Goal: Information Seeking & Learning: Learn about a topic

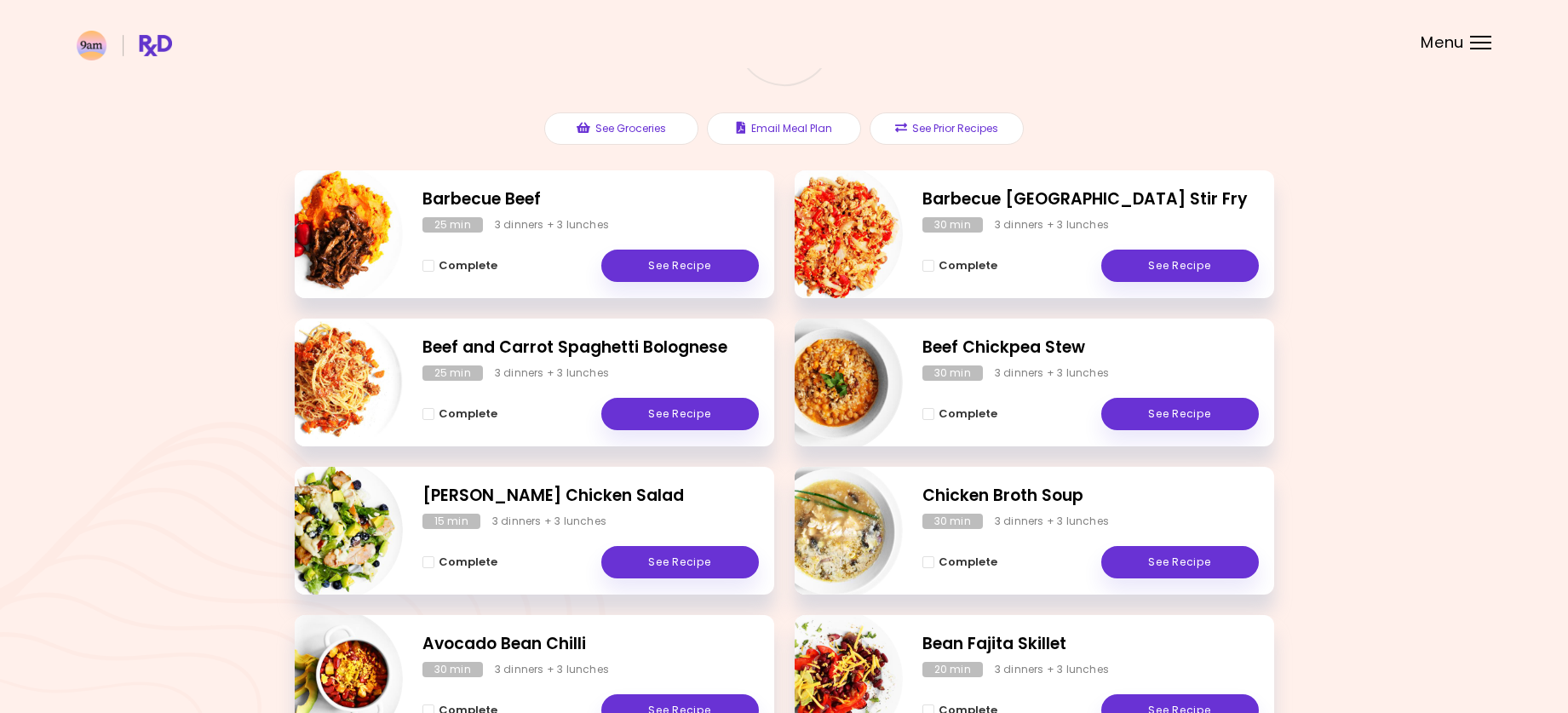
scroll to position [170, 0]
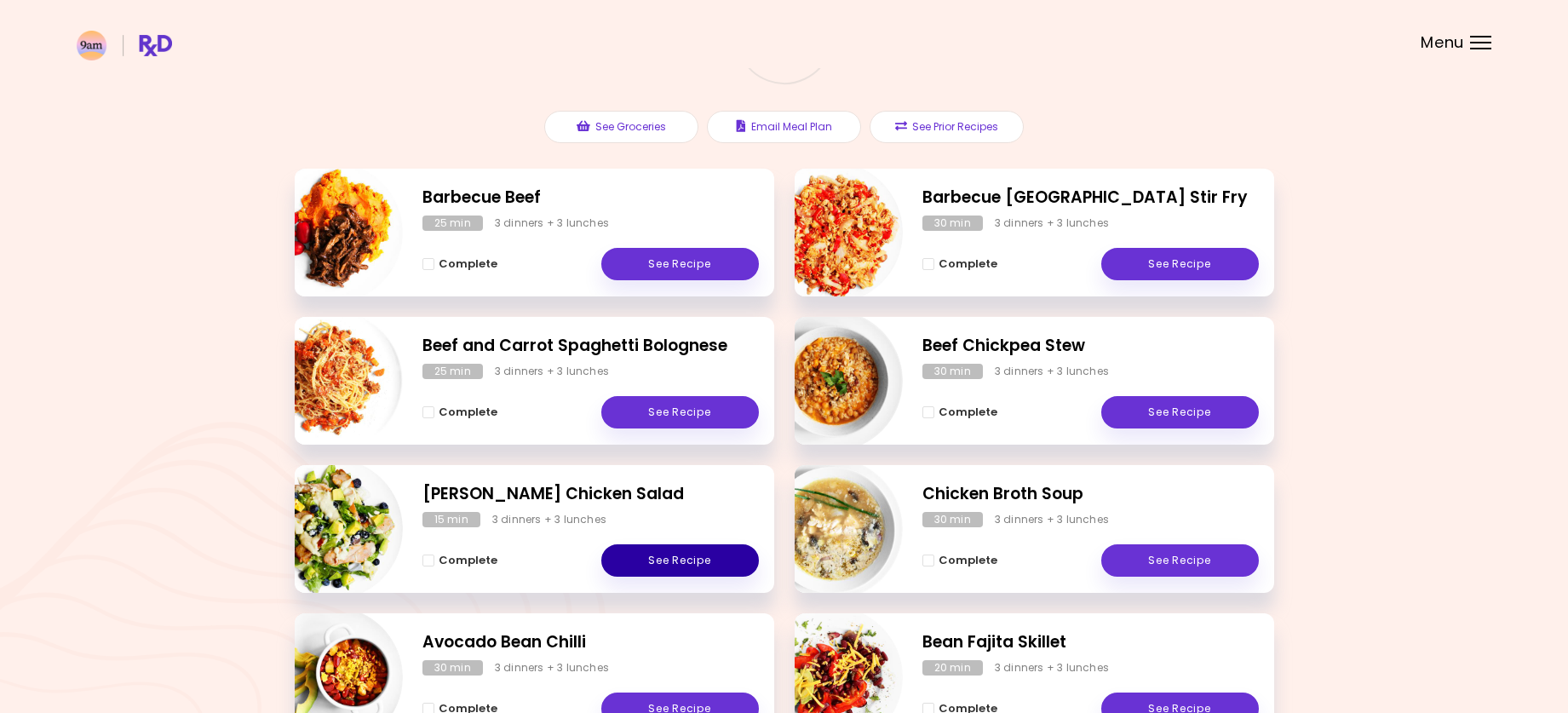
click at [640, 557] on link "See Recipe" at bounding box center [680, 561] width 158 height 33
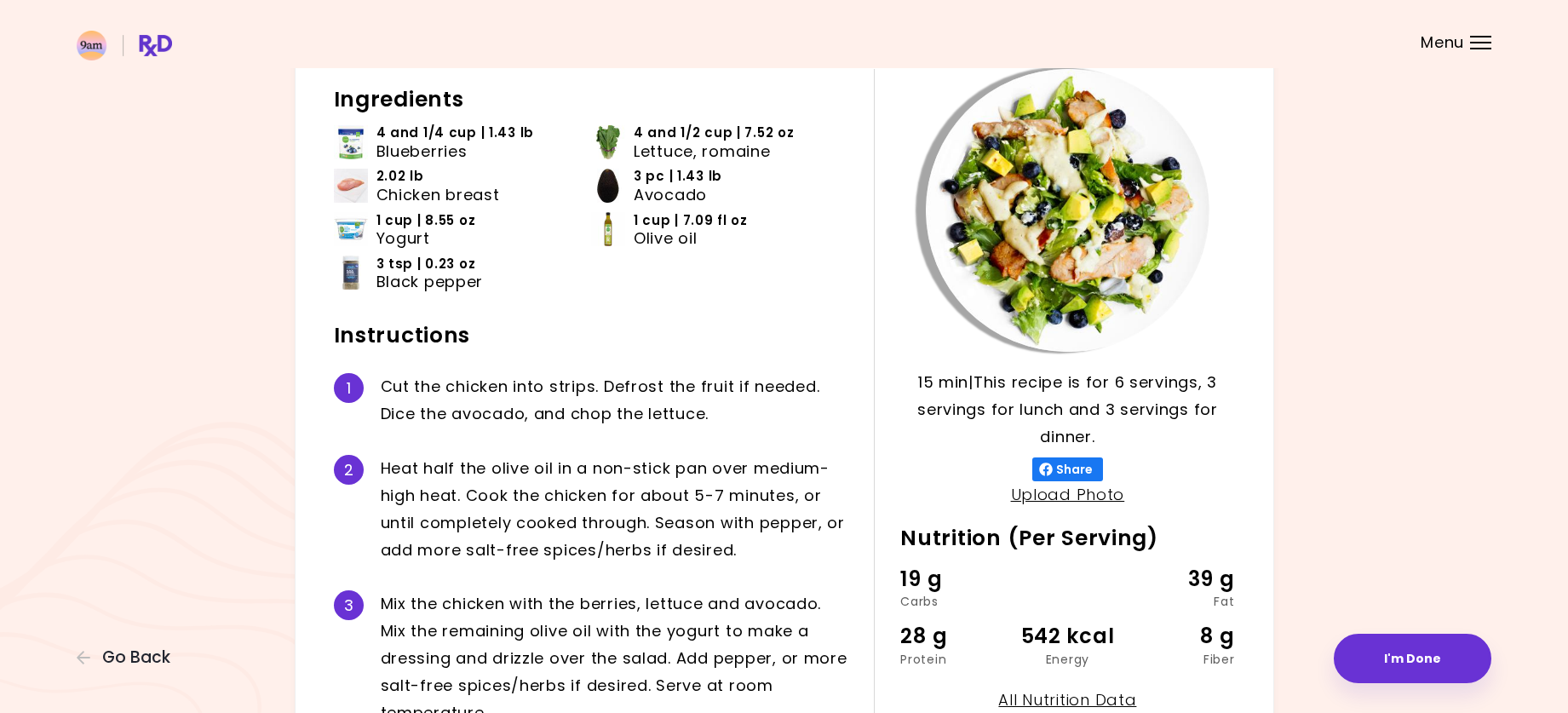
scroll to position [85, 0]
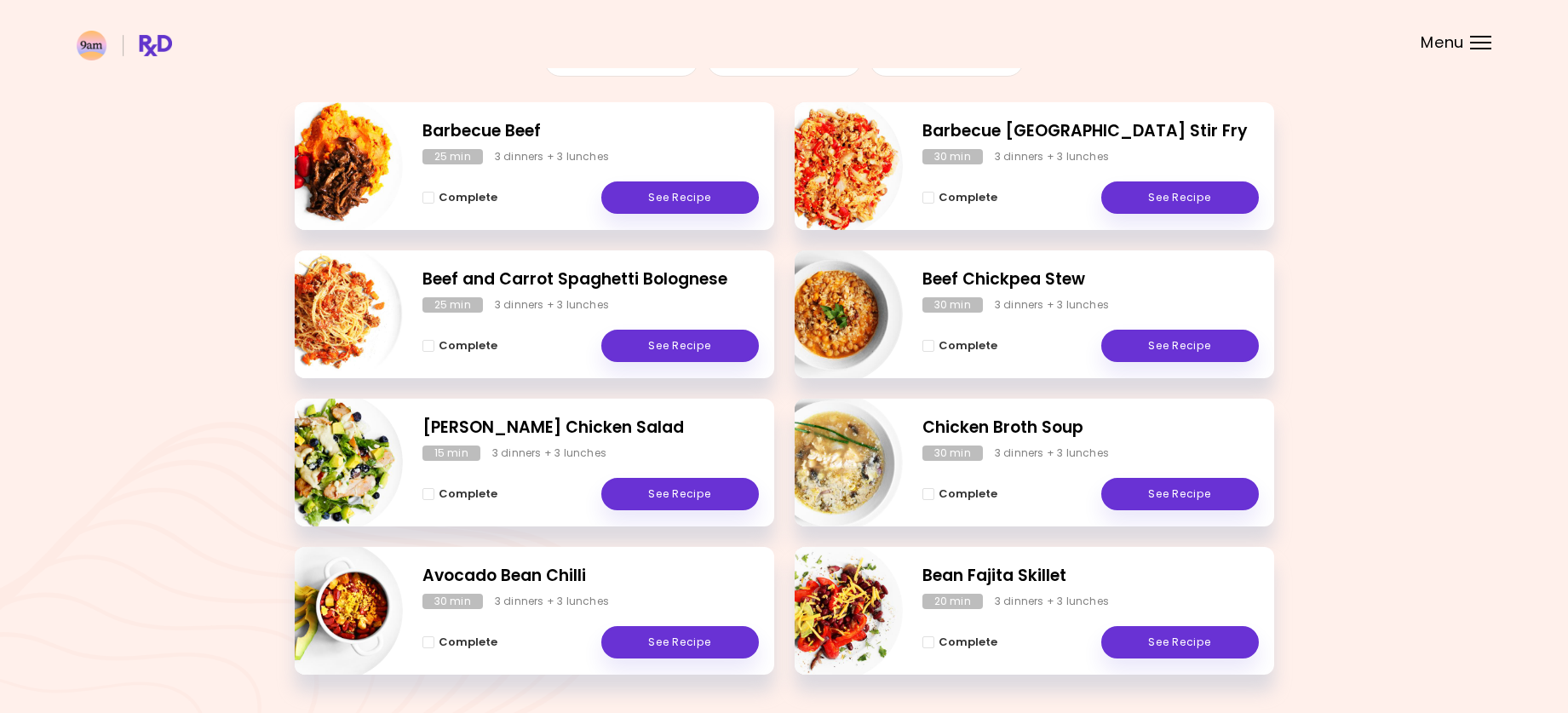
scroll to position [206, 0]
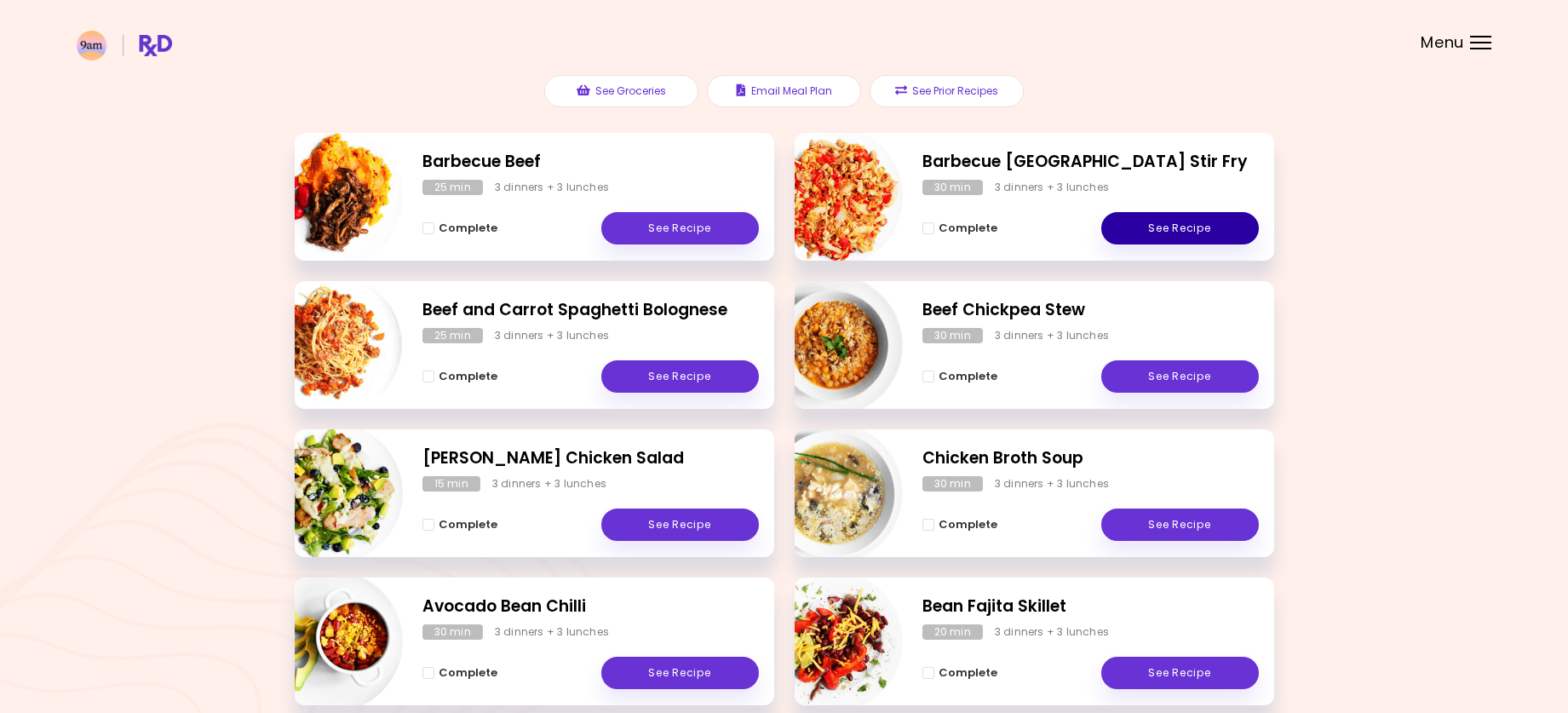
click at [1152, 224] on link "See Recipe" at bounding box center [1180, 229] width 158 height 33
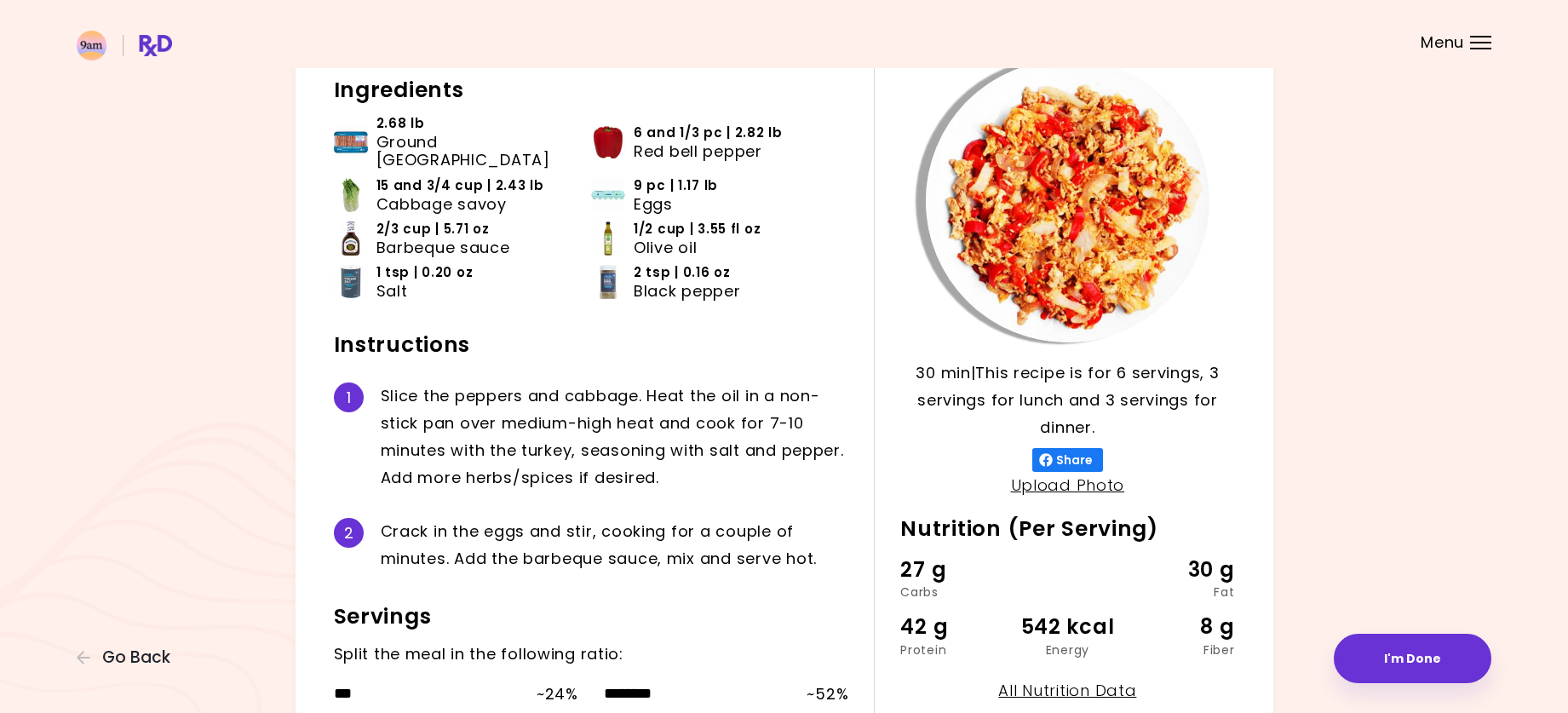
scroll to position [85, 0]
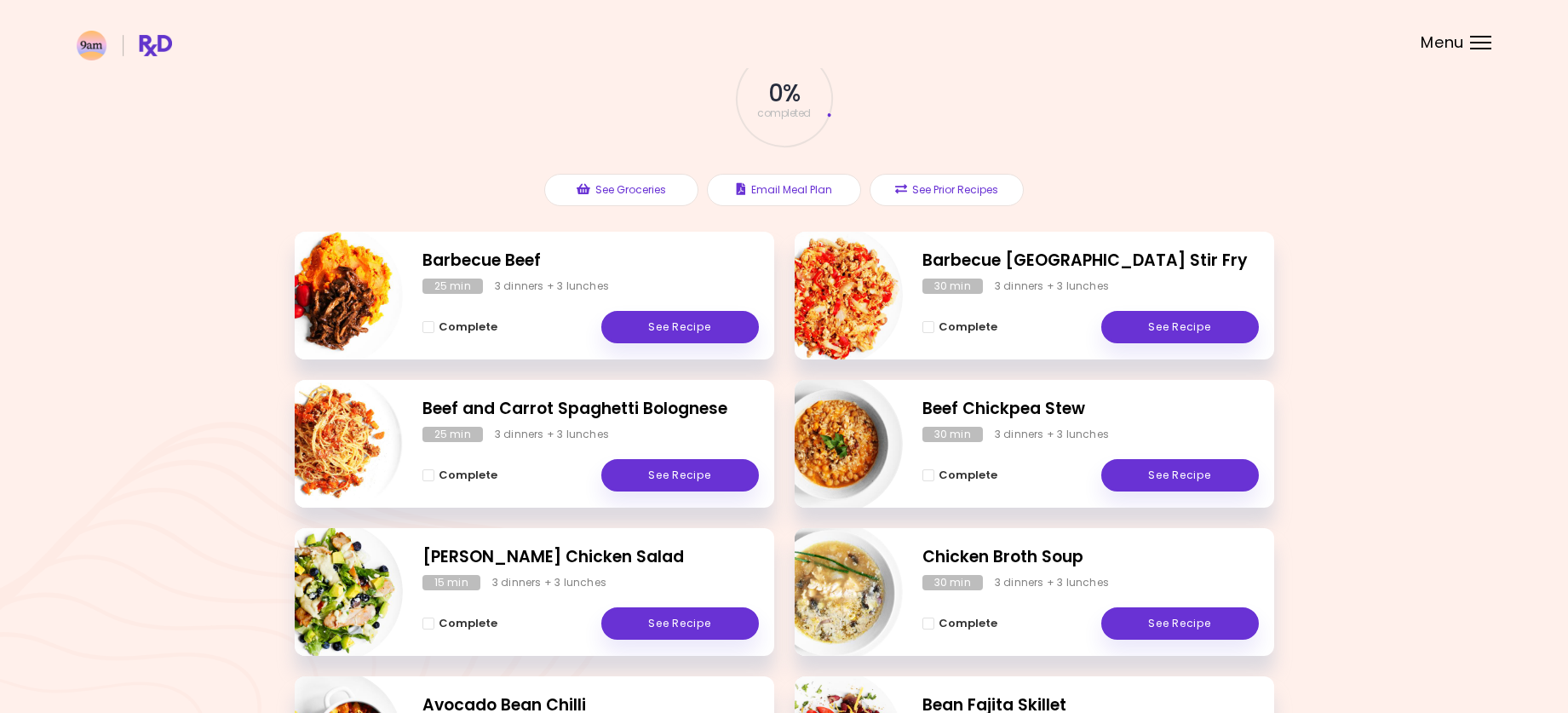
scroll to position [170, 0]
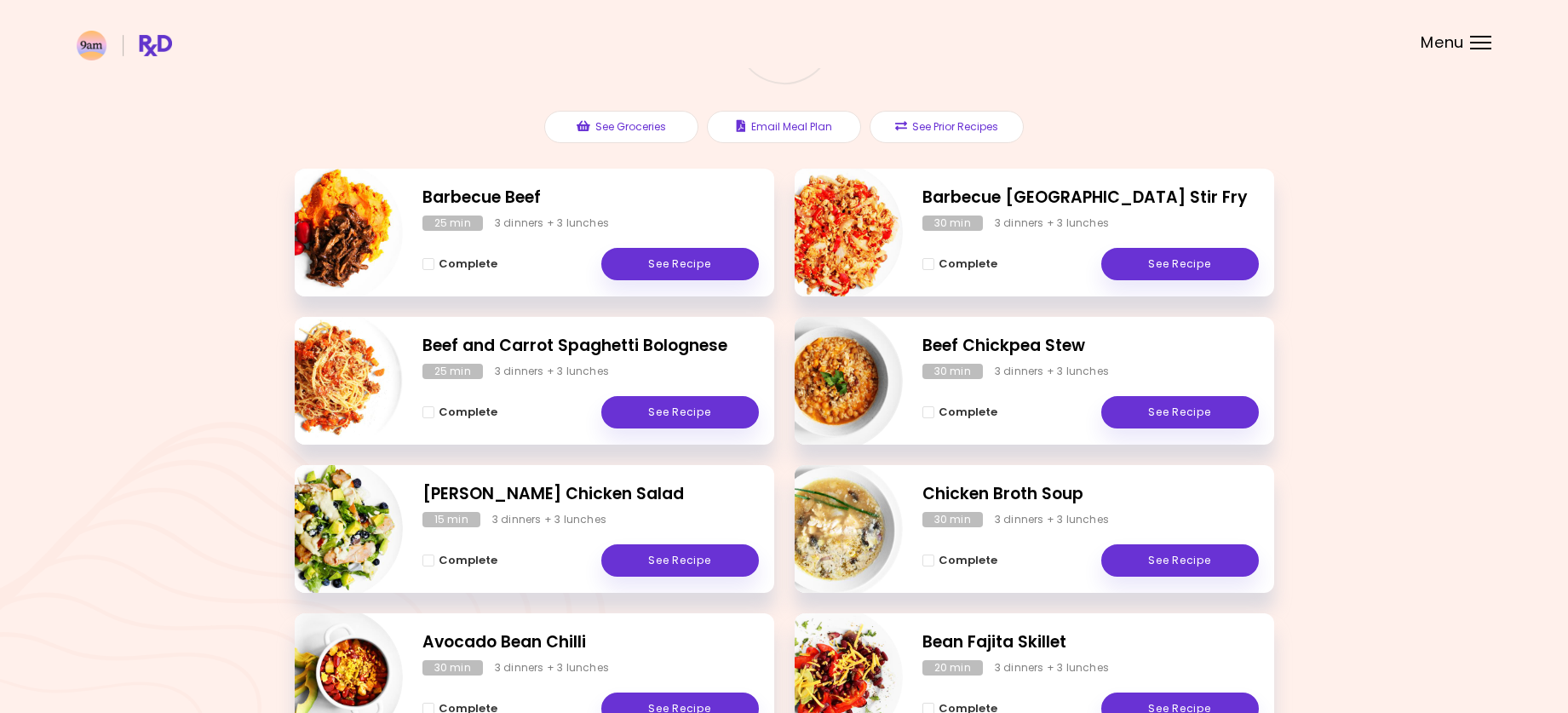
click at [319, 383] on img "Info - Beef and Carrot Spaghetti Bolognese" at bounding box center [332, 381] width 142 height 142
select select "*"
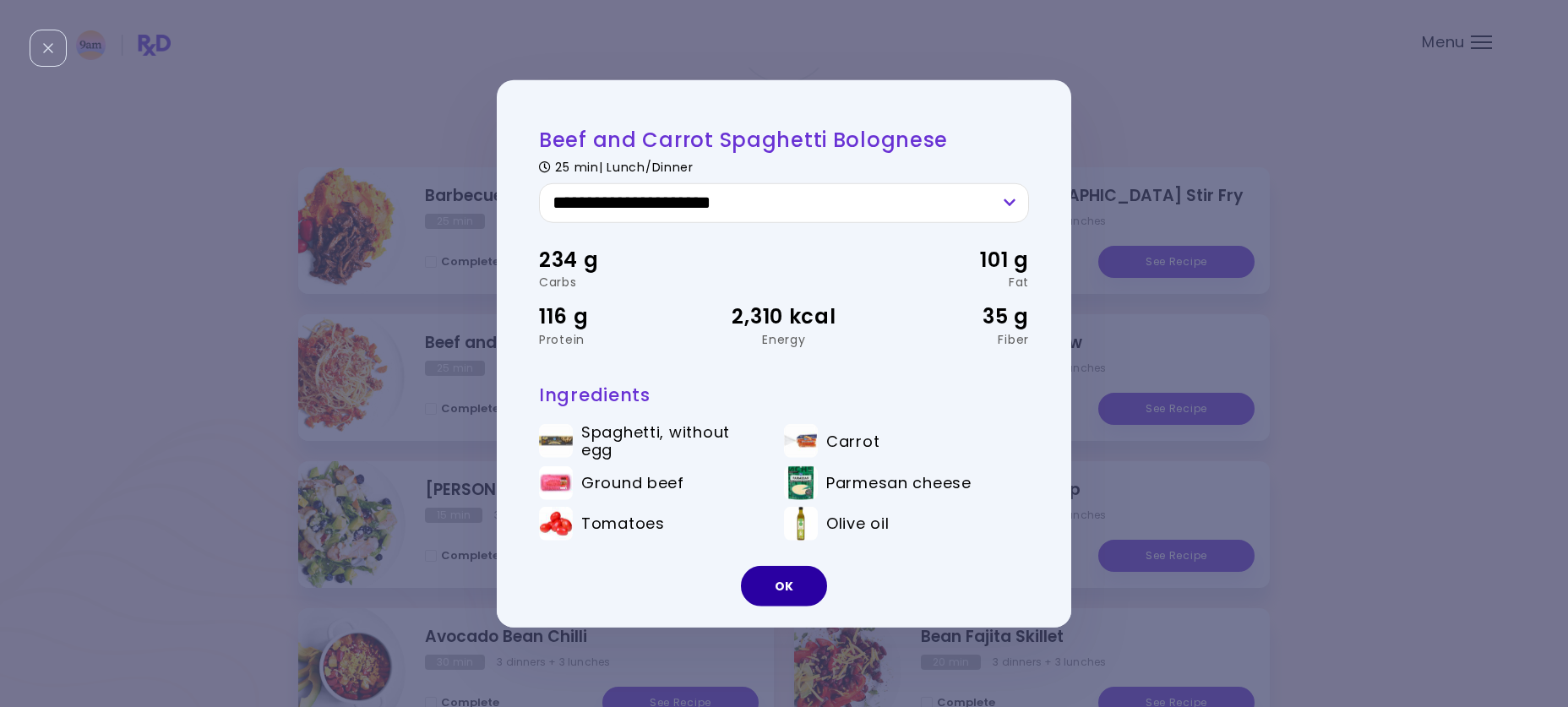
click at [793, 597] on button "OK" at bounding box center [783, 586] width 86 height 41
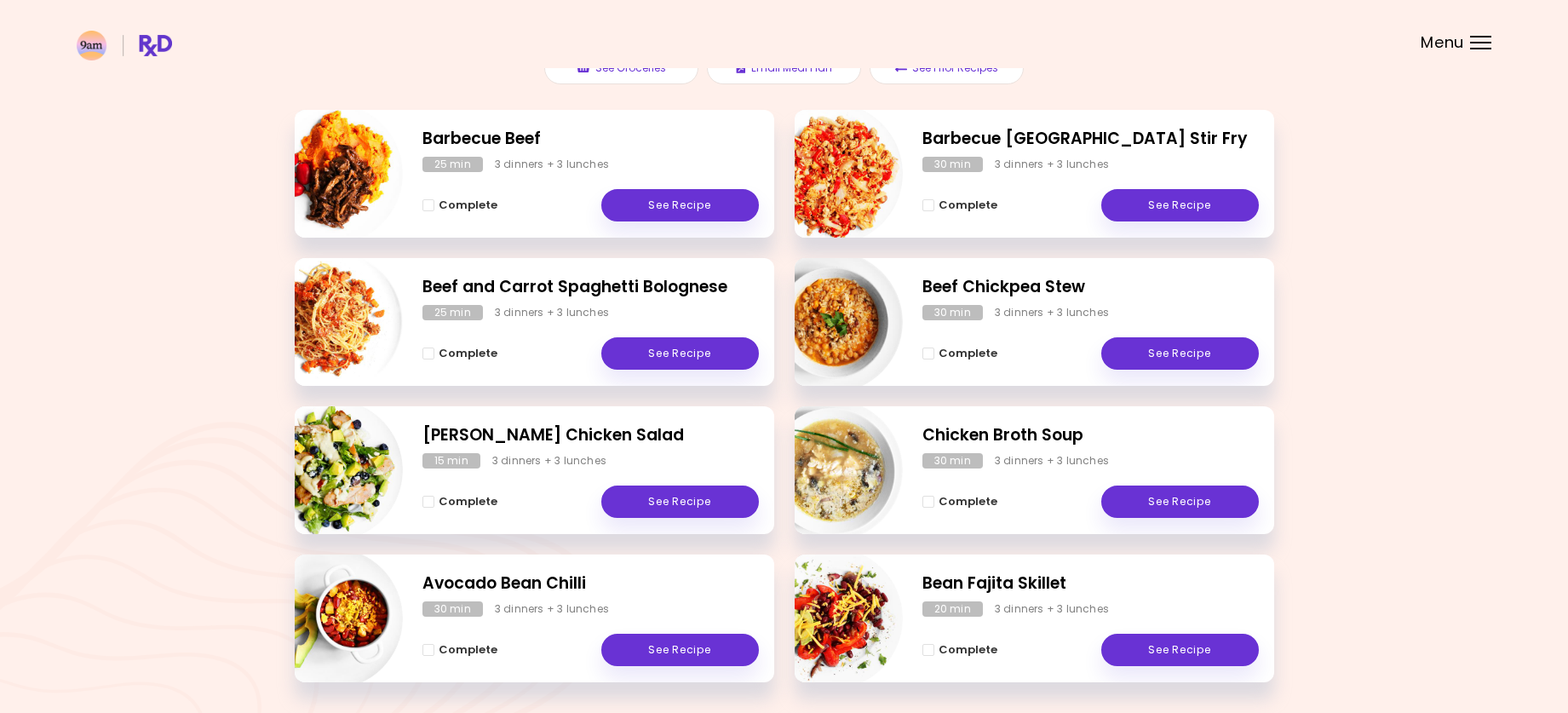
scroll to position [256, 0]
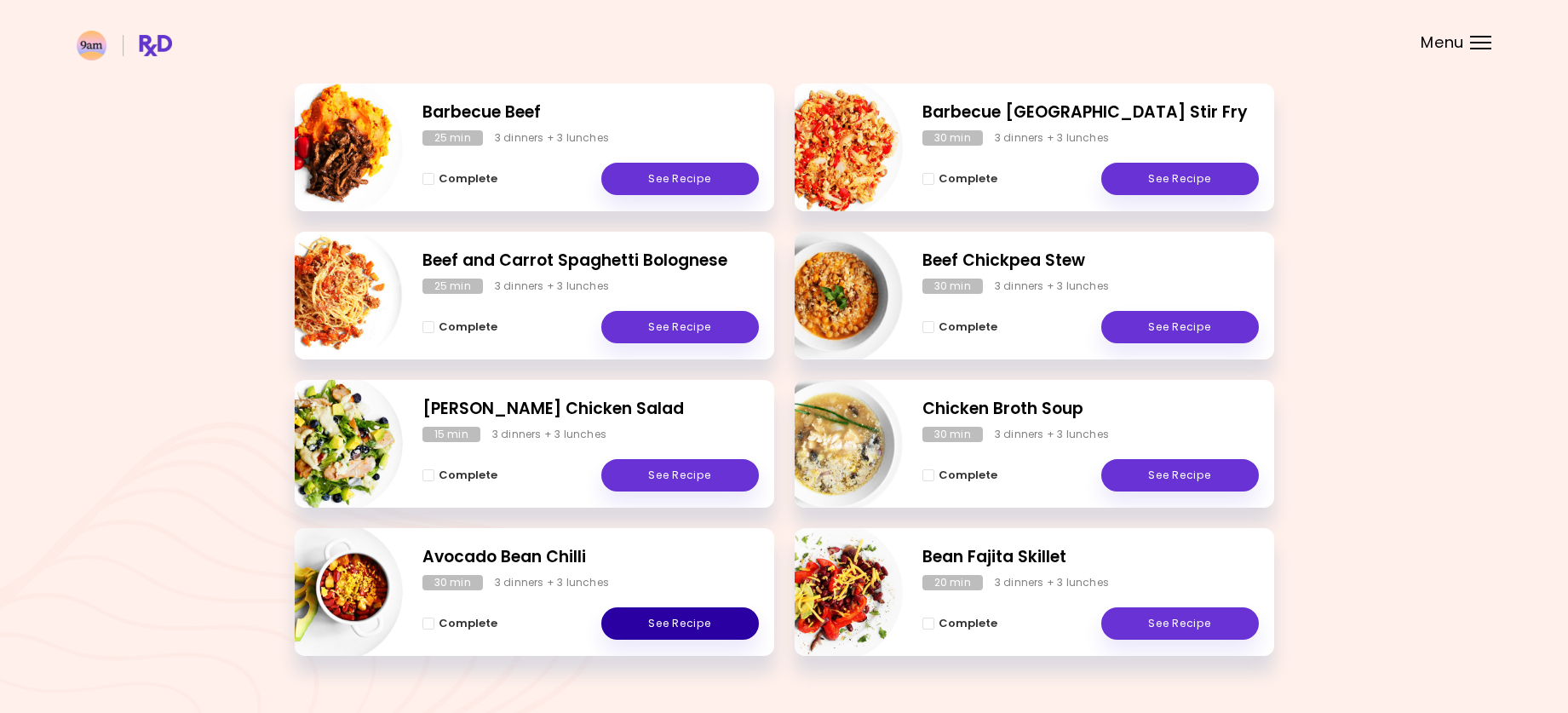
click at [697, 623] on link "See Recipe" at bounding box center [680, 623] width 158 height 33
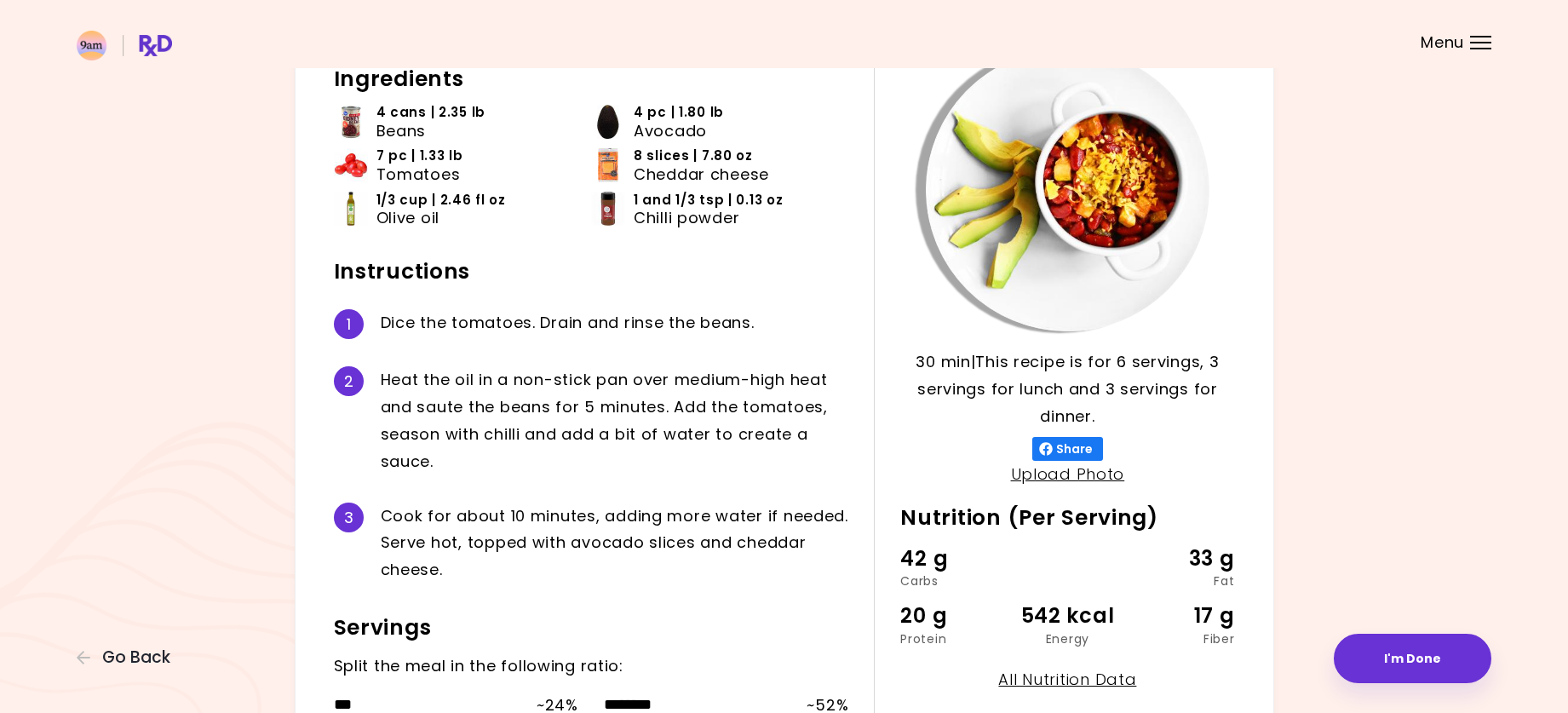
scroll to position [85, 0]
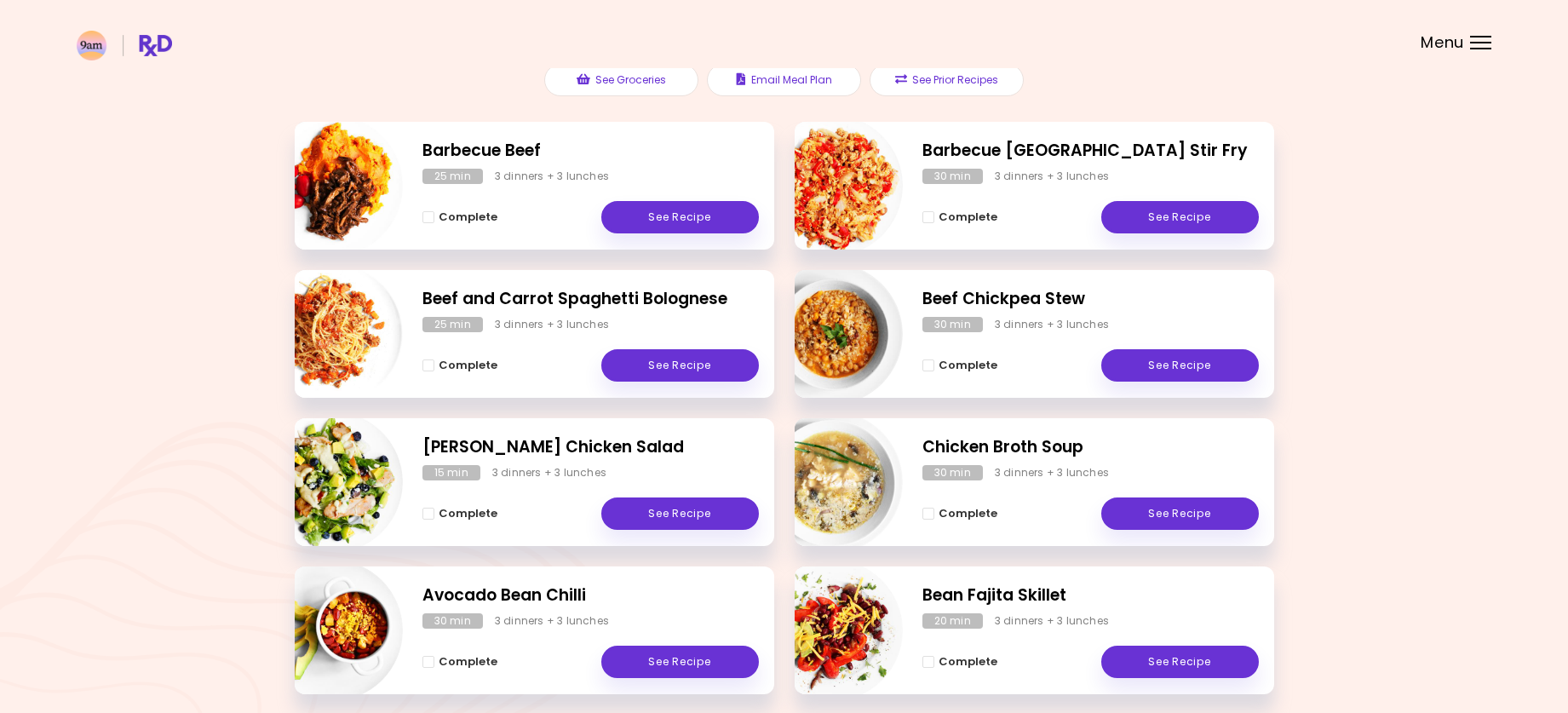
scroll to position [256, 0]
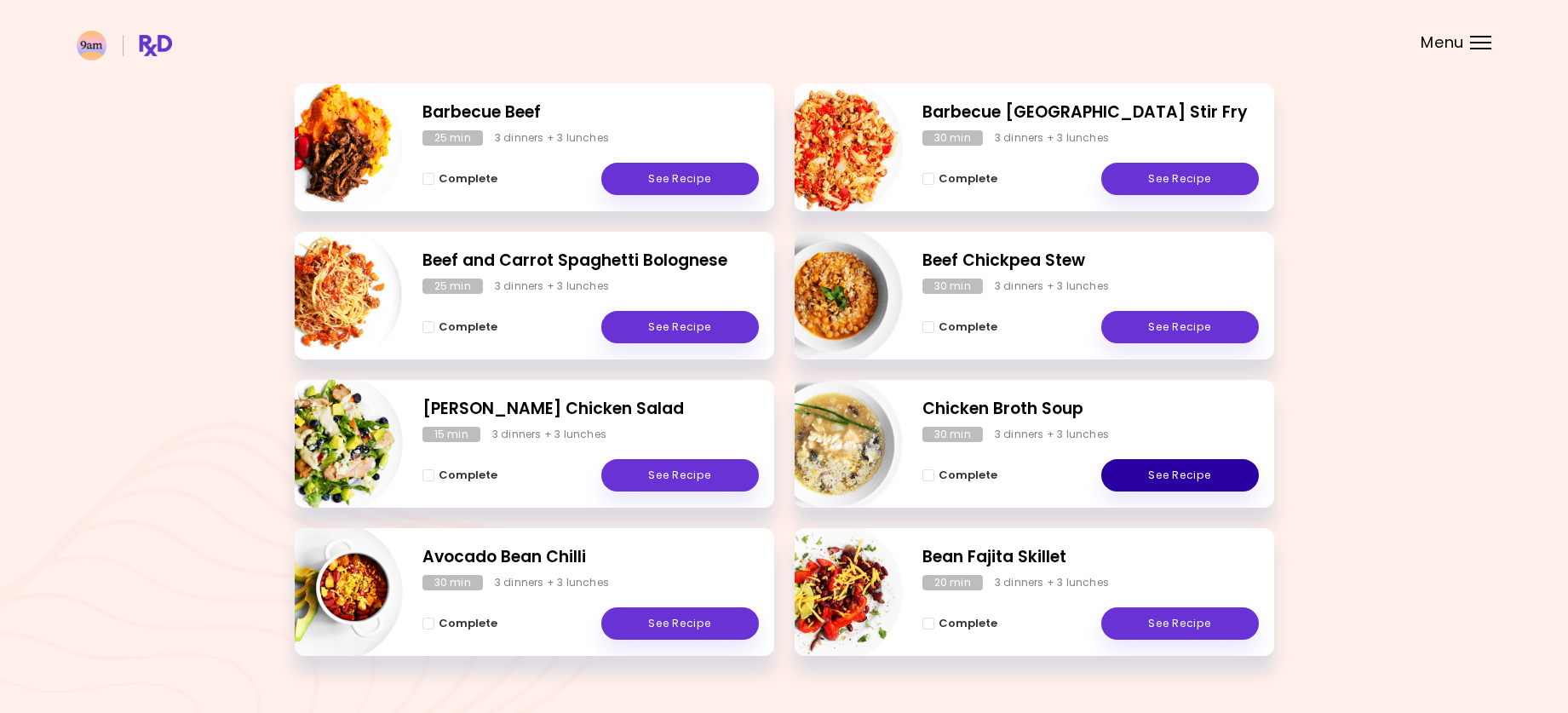
click at [1152, 474] on link "See Recipe" at bounding box center [1180, 476] width 158 height 33
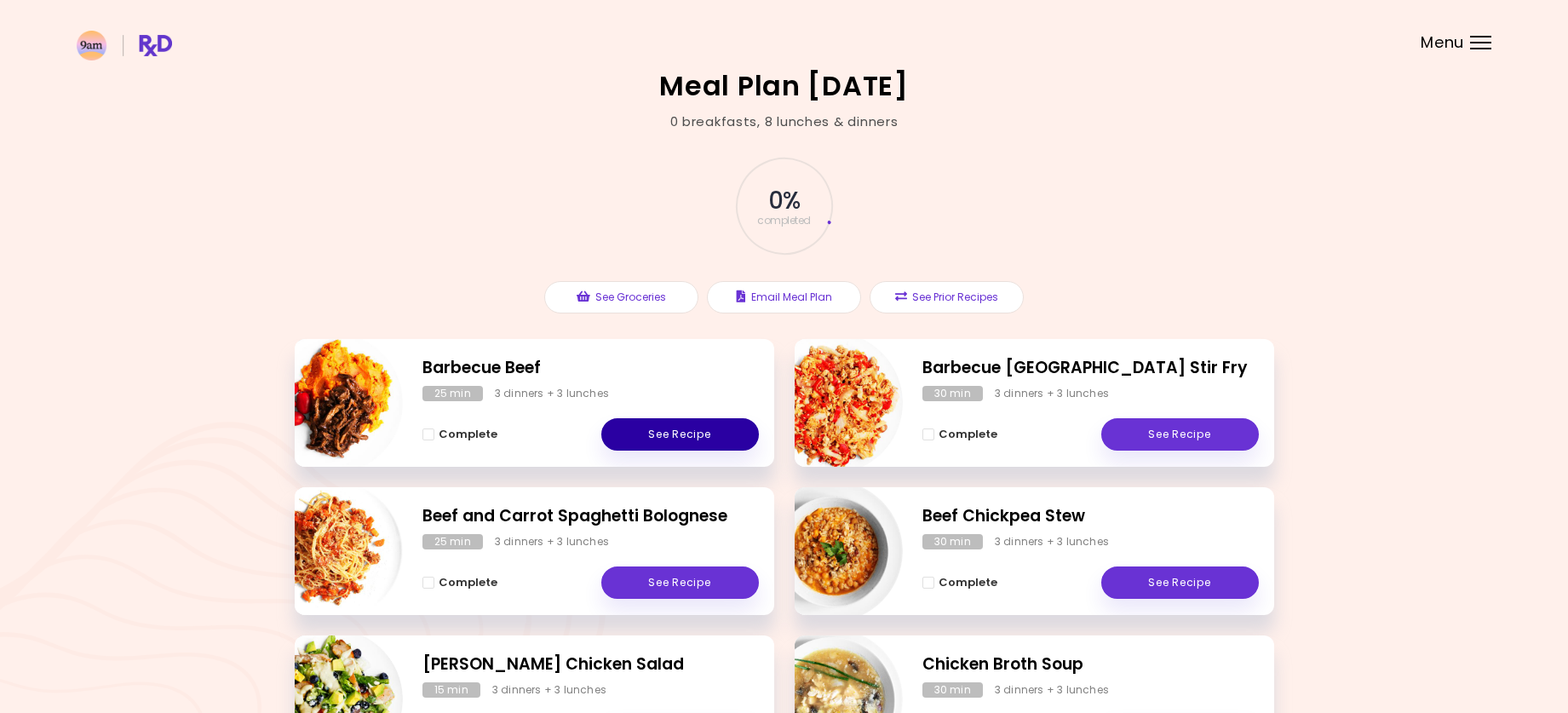
click at [640, 428] on link "See Recipe" at bounding box center [680, 434] width 158 height 33
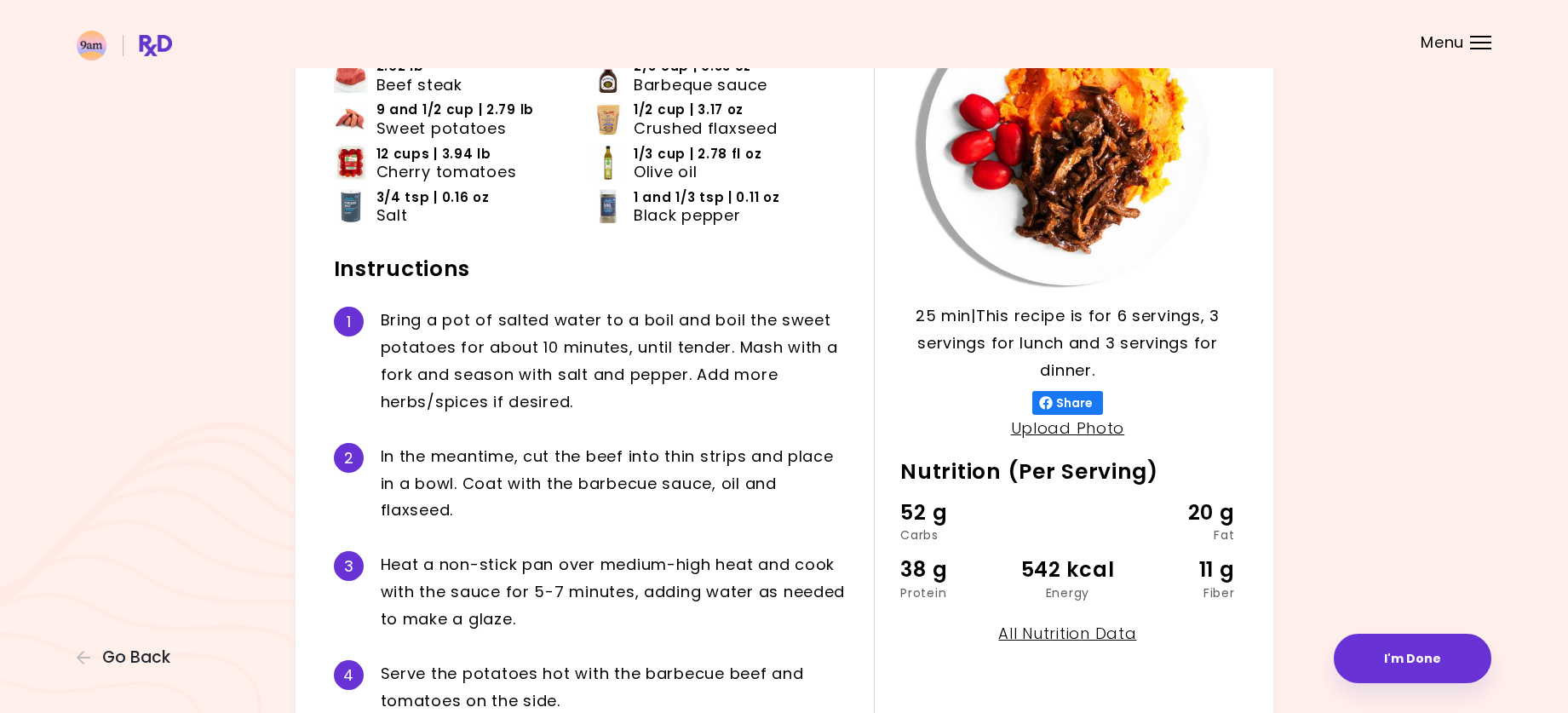
scroll to position [85, 0]
